Goal: Information Seeking & Learning: Learn about a topic

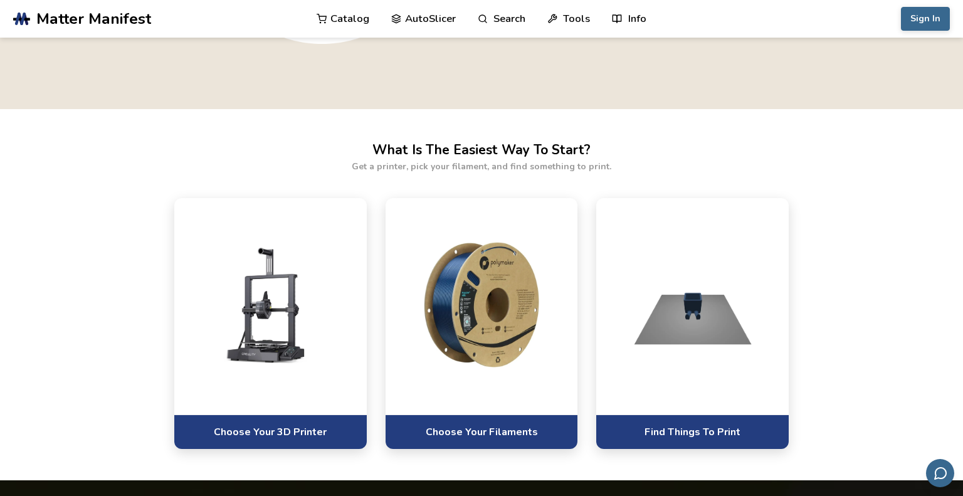
scroll to position [669, 0]
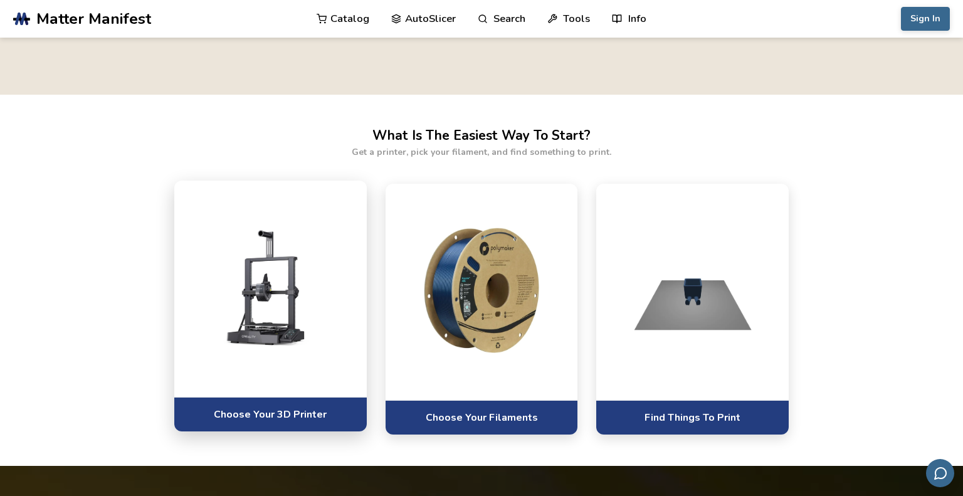
click at [283, 304] on img at bounding box center [270, 286] width 167 height 125
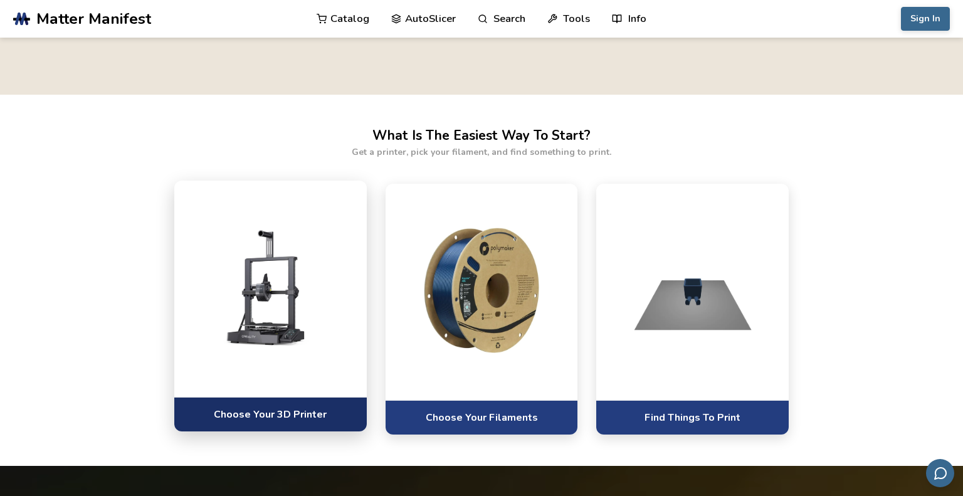
click at [264, 414] on link "Choose Your 3D Printer" at bounding box center [270, 414] width 192 height 34
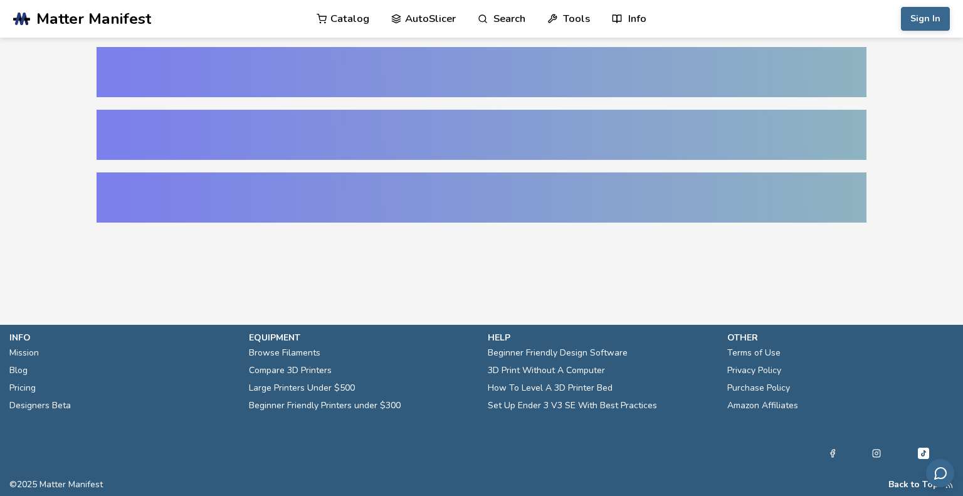
select select "**********"
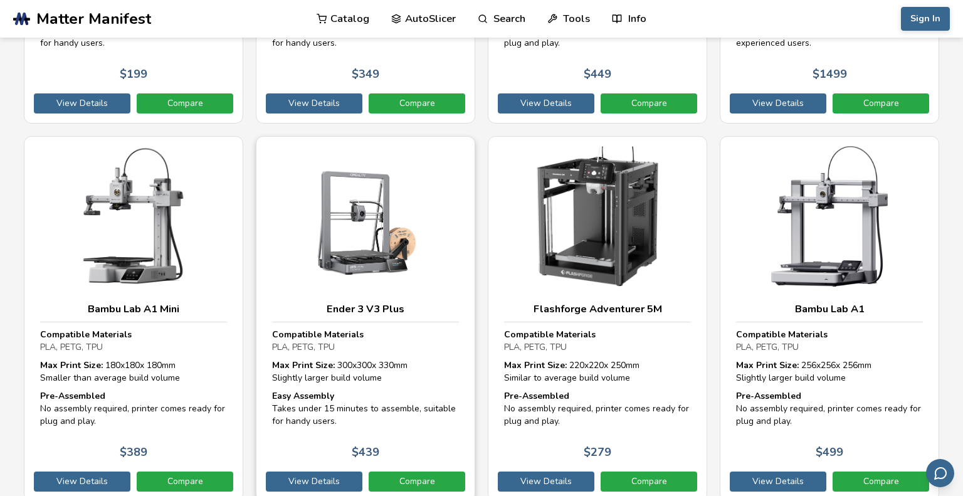
scroll to position [2149, 0]
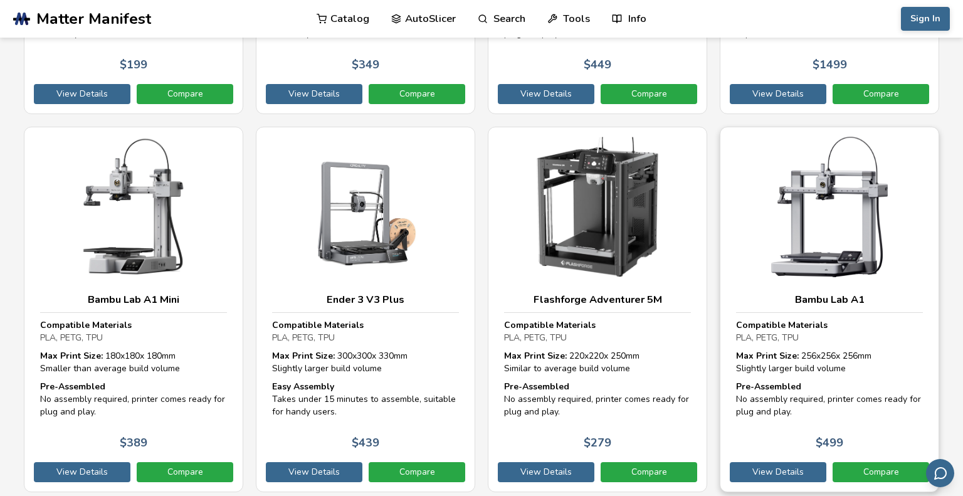
click at [835, 217] on img at bounding box center [829, 207] width 187 height 140
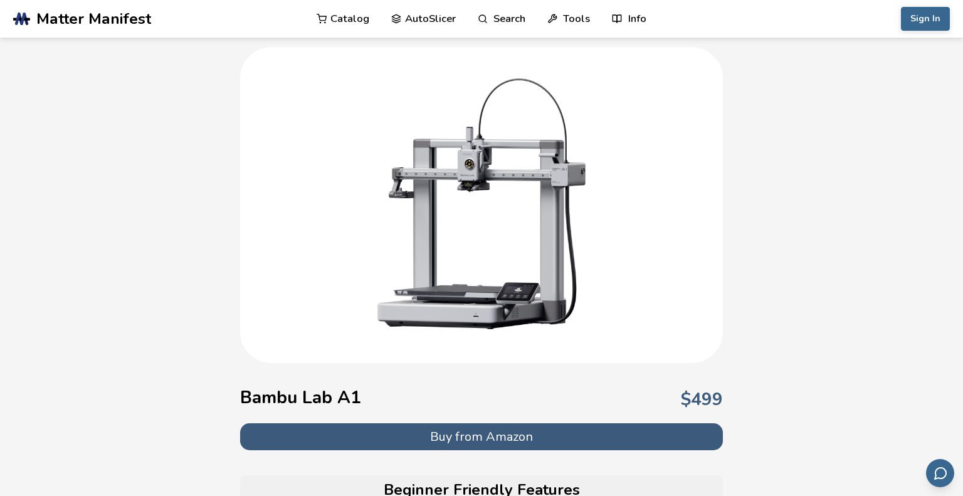
scroll to position [39, 0]
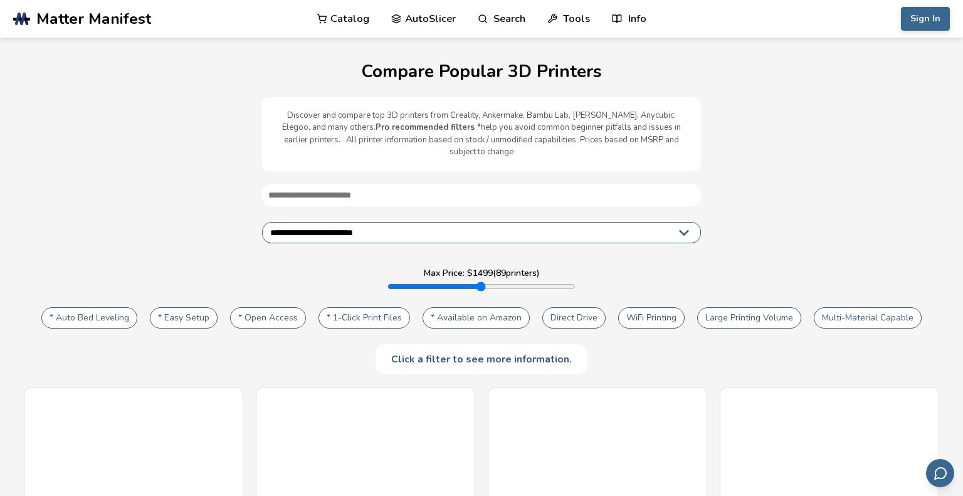
select select "**********"
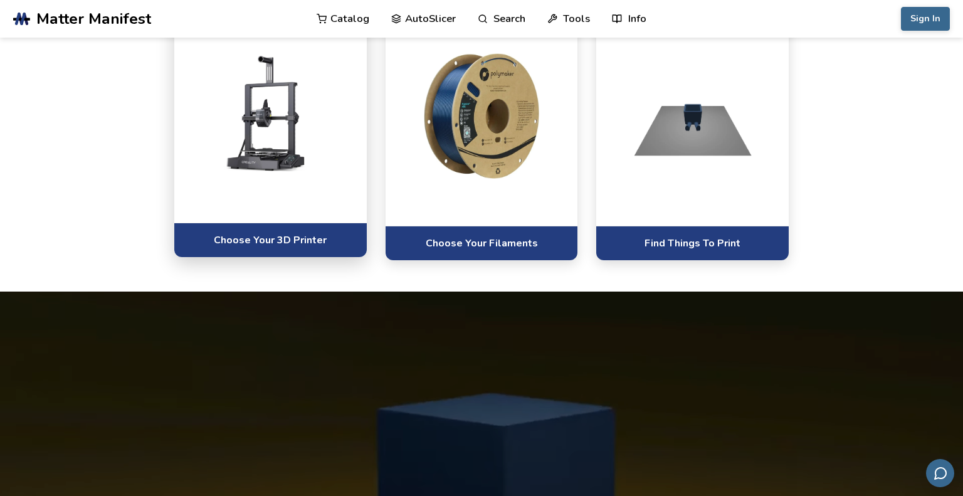
scroll to position [599, 0]
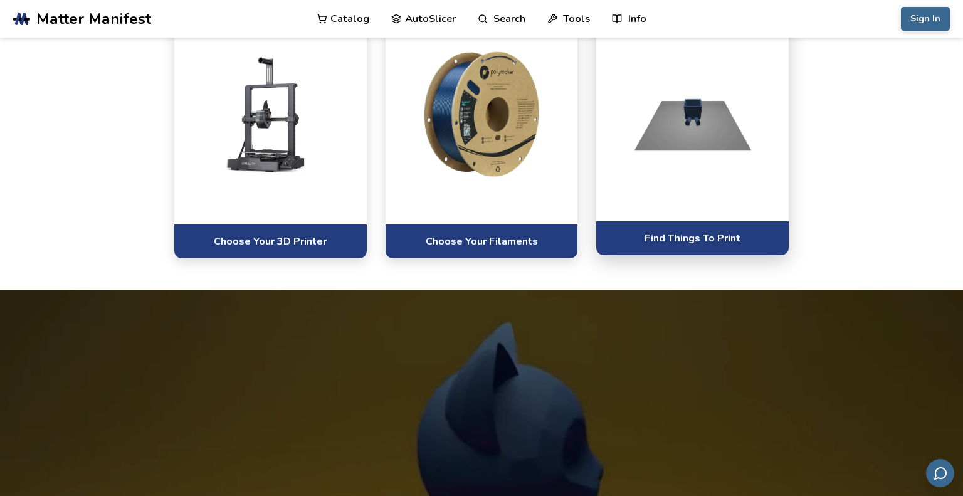
click at [700, 174] on img at bounding box center [692, 110] width 167 height 125
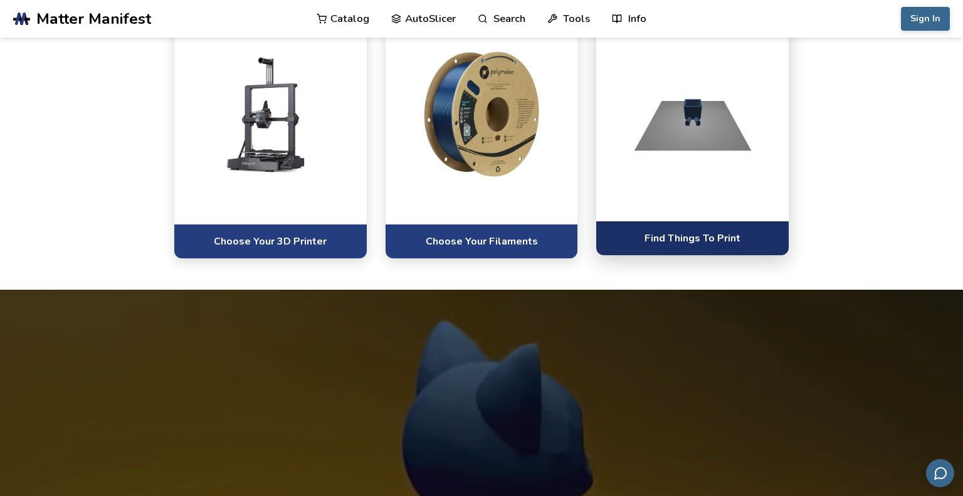
click at [673, 255] on link "Find Things To Print" at bounding box center [692, 238] width 192 height 34
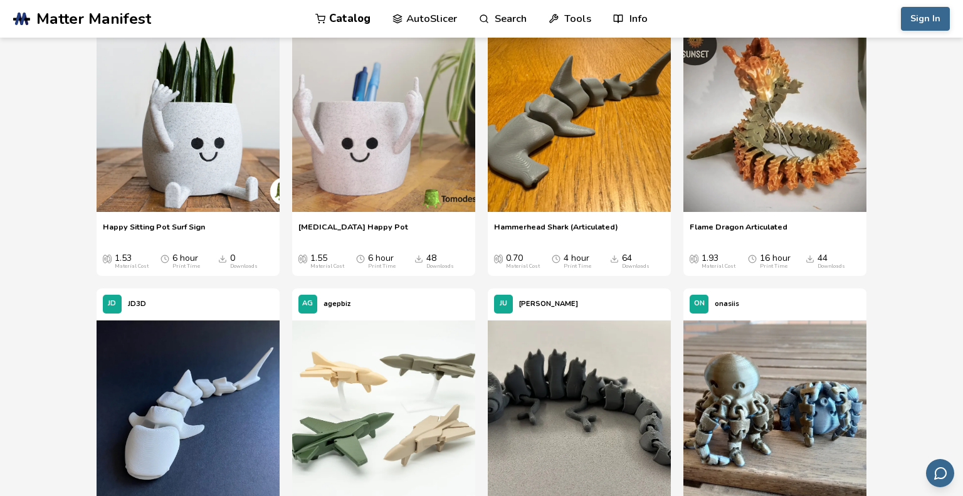
scroll to position [1010, 0]
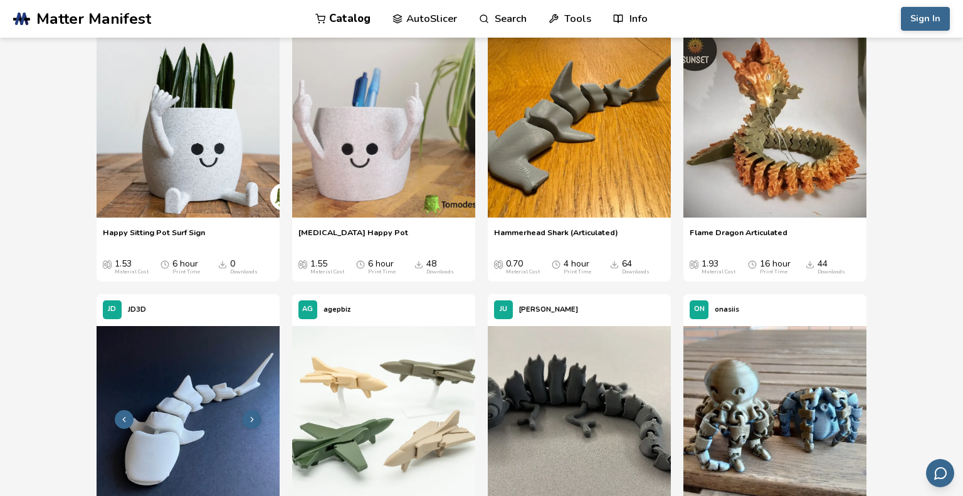
click at [209, 395] on img at bounding box center [188, 417] width 183 height 183
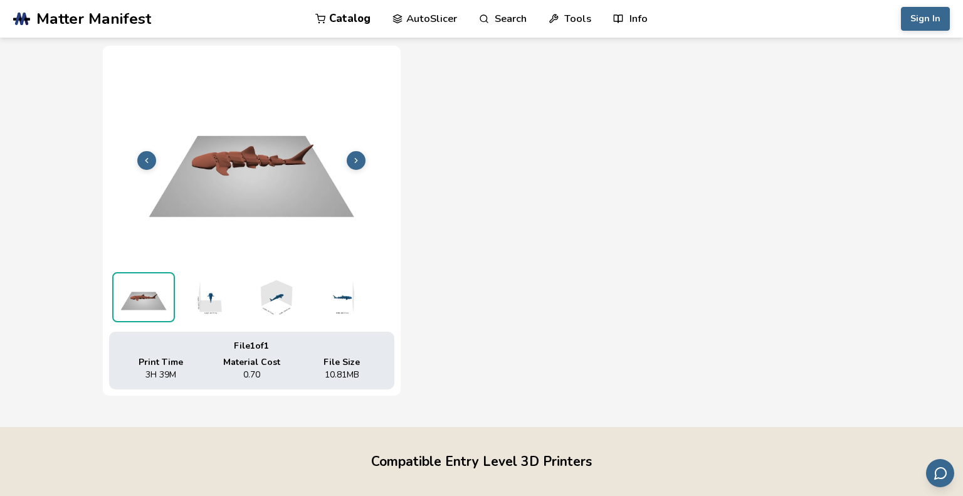
scroll to position [438, 0]
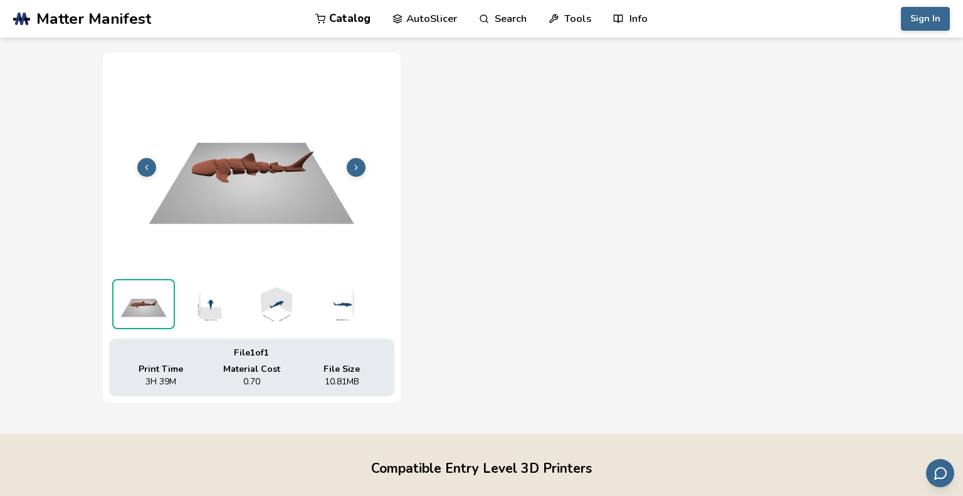
click at [353, 168] on icon at bounding box center [356, 167] width 9 height 9
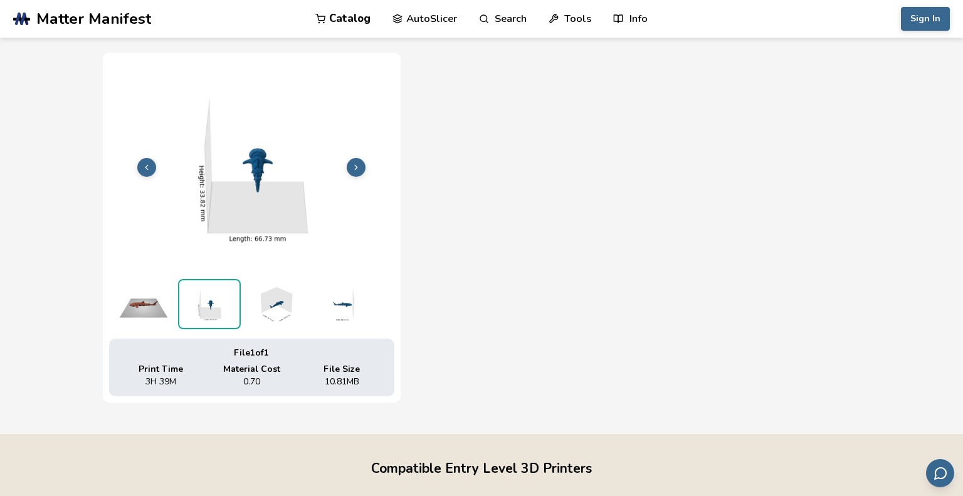
click at [353, 168] on icon at bounding box center [356, 167] width 9 height 9
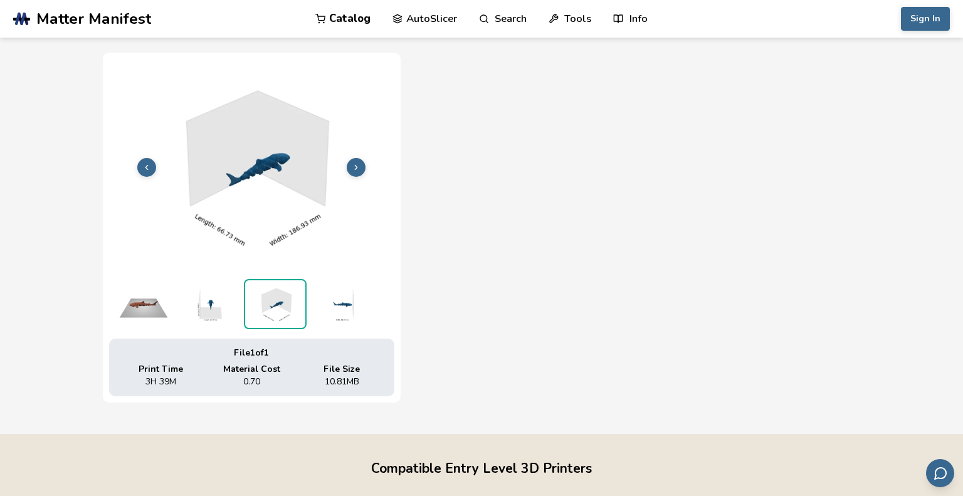
click at [353, 168] on icon at bounding box center [356, 167] width 9 height 9
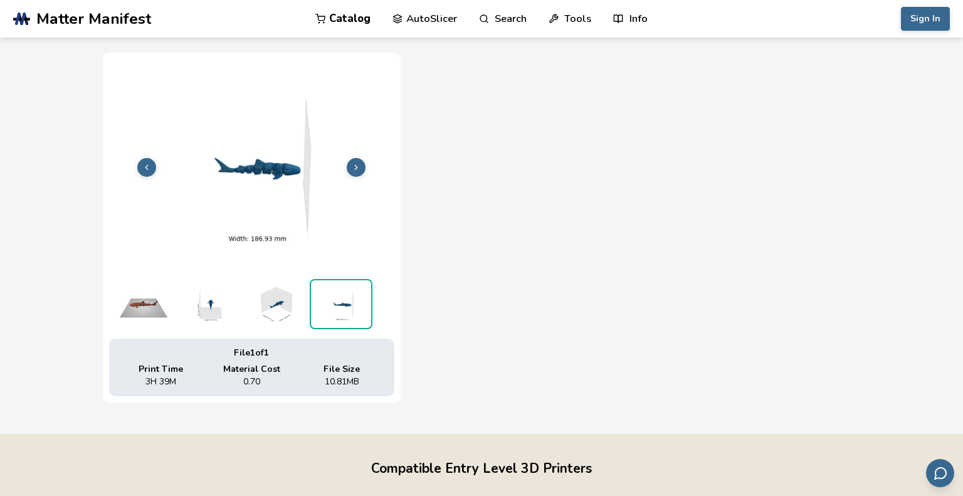
click at [353, 168] on icon at bounding box center [356, 167] width 9 height 9
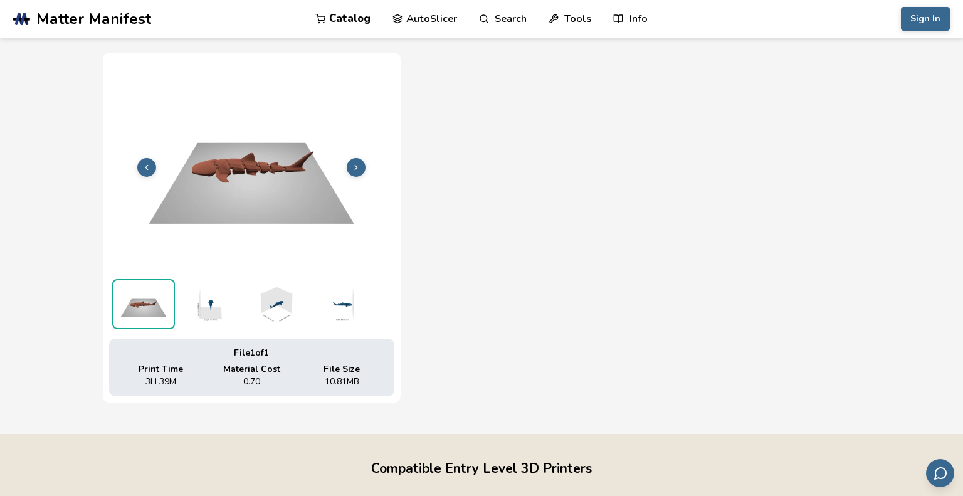
click at [353, 168] on icon at bounding box center [356, 167] width 9 height 9
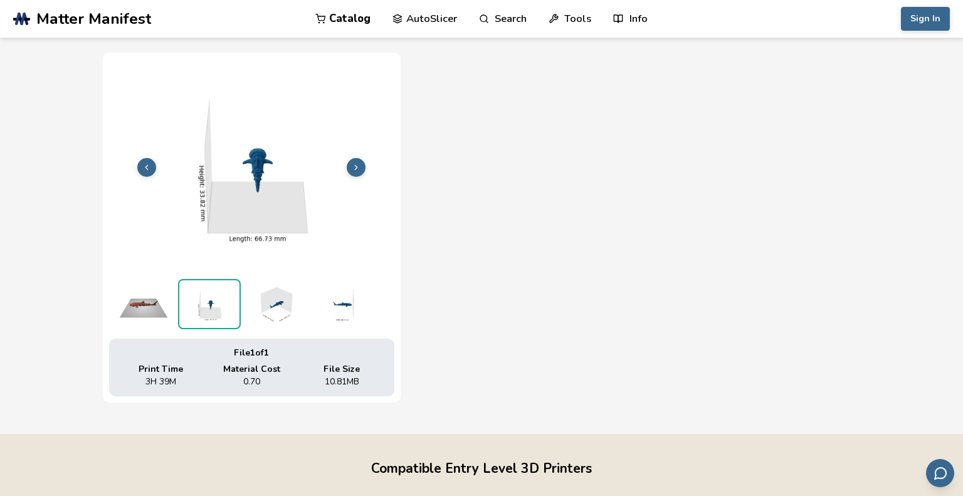
click at [353, 168] on icon at bounding box center [356, 167] width 9 height 9
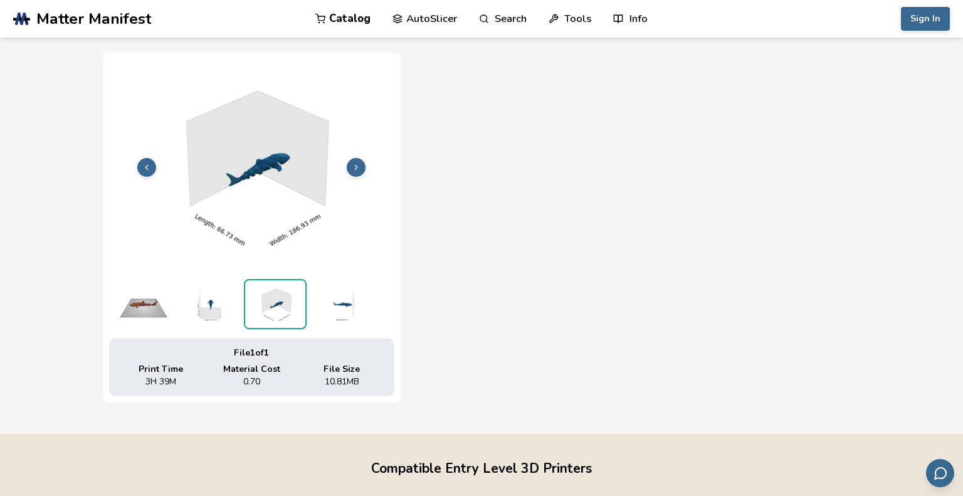
click at [353, 168] on icon at bounding box center [356, 167] width 9 height 9
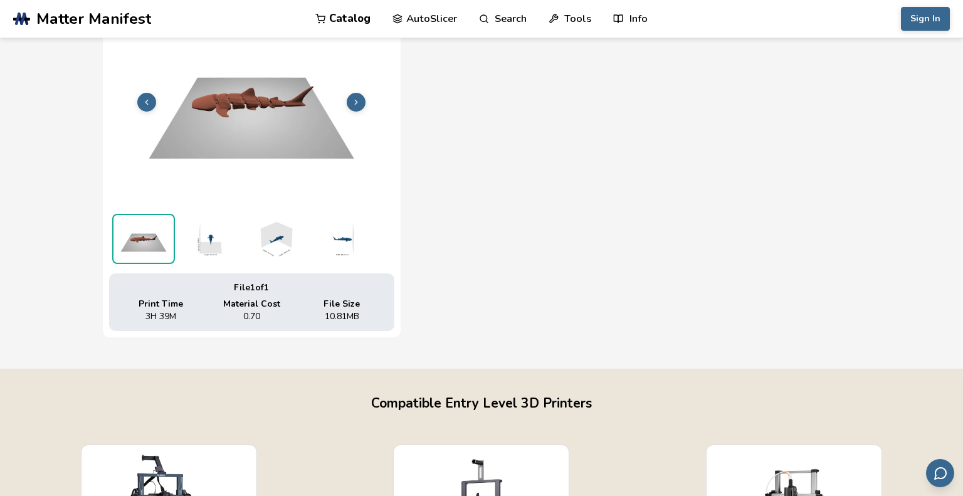
scroll to position [504, 0]
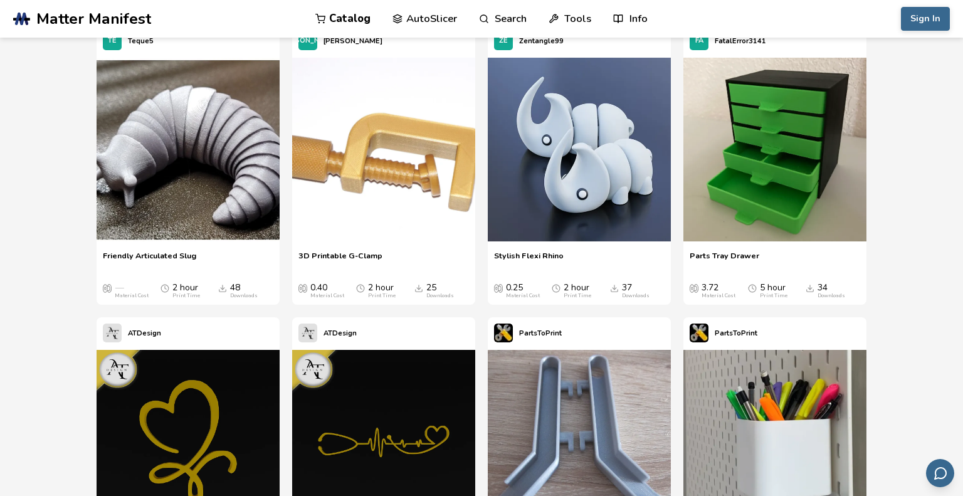
scroll to position [4197, 0]
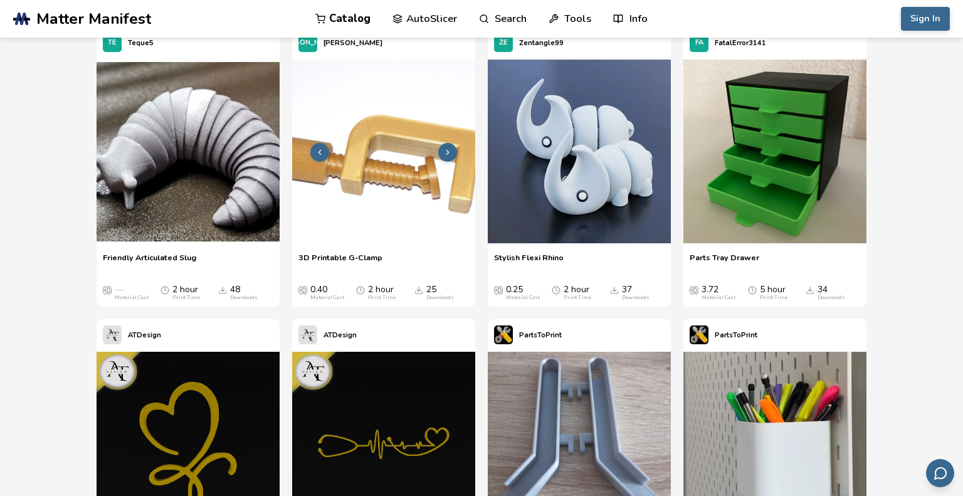
click at [364, 172] on img at bounding box center [383, 151] width 183 height 183
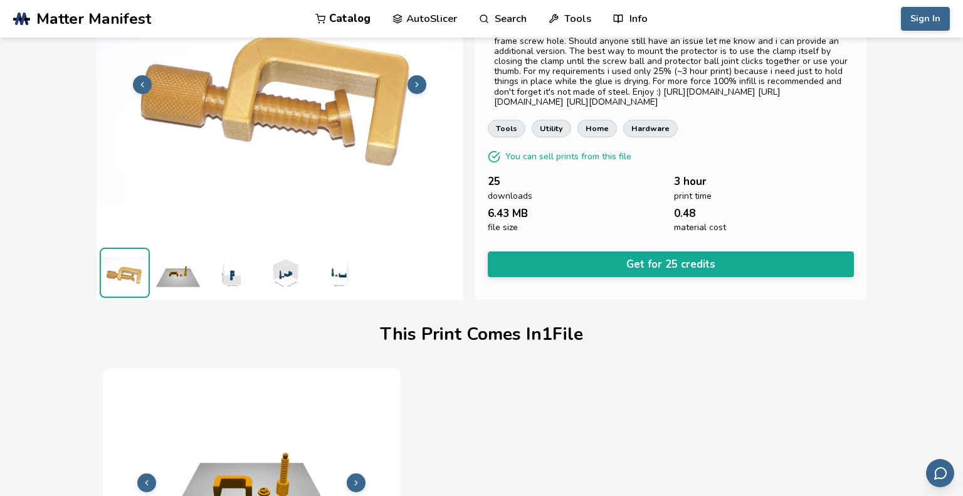
scroll to position [122, 0]
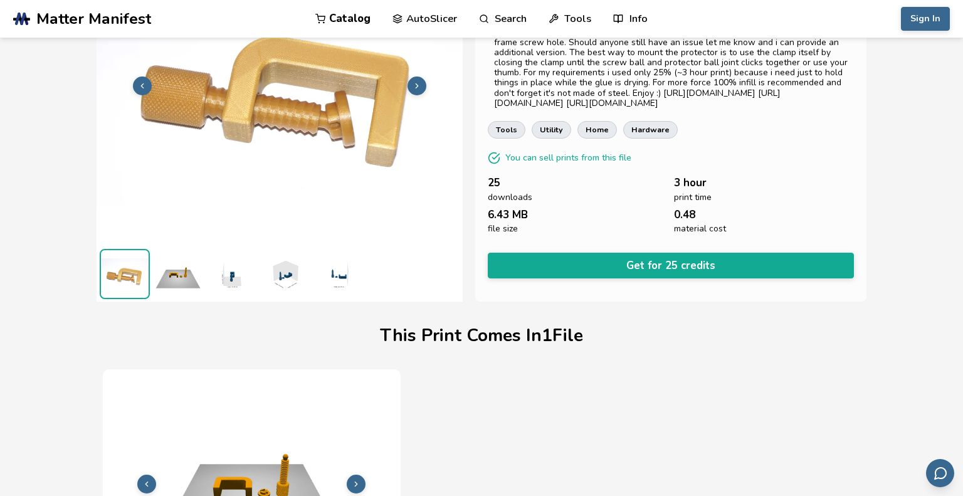
drag, startPoint x: 629, startPoint y: 92, endPoint x: 633, endPoint y: 108, distance: 16.3
click at [633, 108] on div "Small G-Clamp fully printable without support. Additional a larger frame and sc…" at bounding box center [670, 58] width 353 height 101
drag, startPoint x: 628, startPoint y: 93, endPoint x: 633, endPoint y: 112, distance: 19.5
click at [633, 108] on div "Small G-Clamp fully printable without support. Additional a larger frame and sc…" at bounding box center [670, 58] width 353 height 101
